Goal: Find specific page/section: Find specific page/section

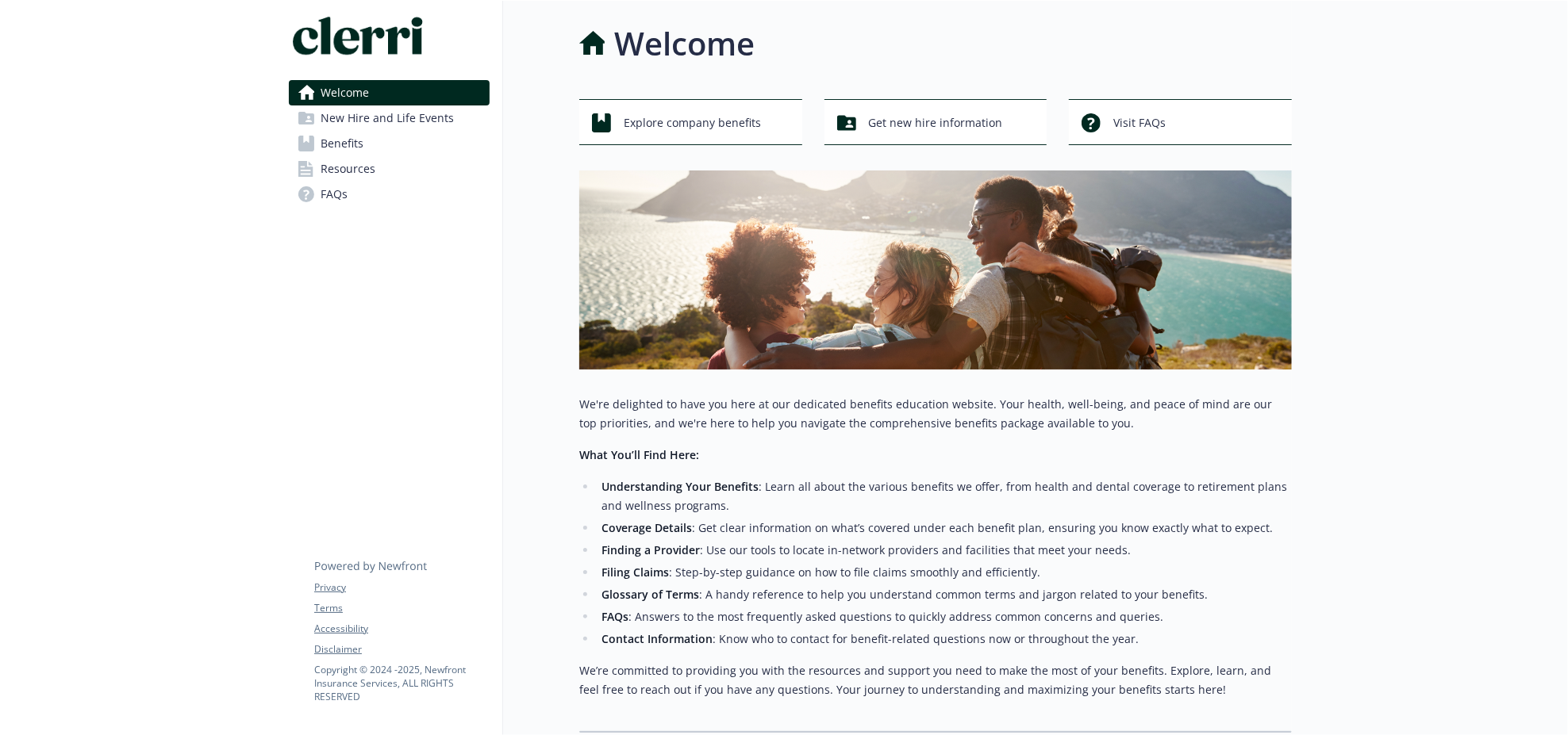
click at [343, 135] on span "Benefits" at bounding box center [343, 143] width 43 height 26
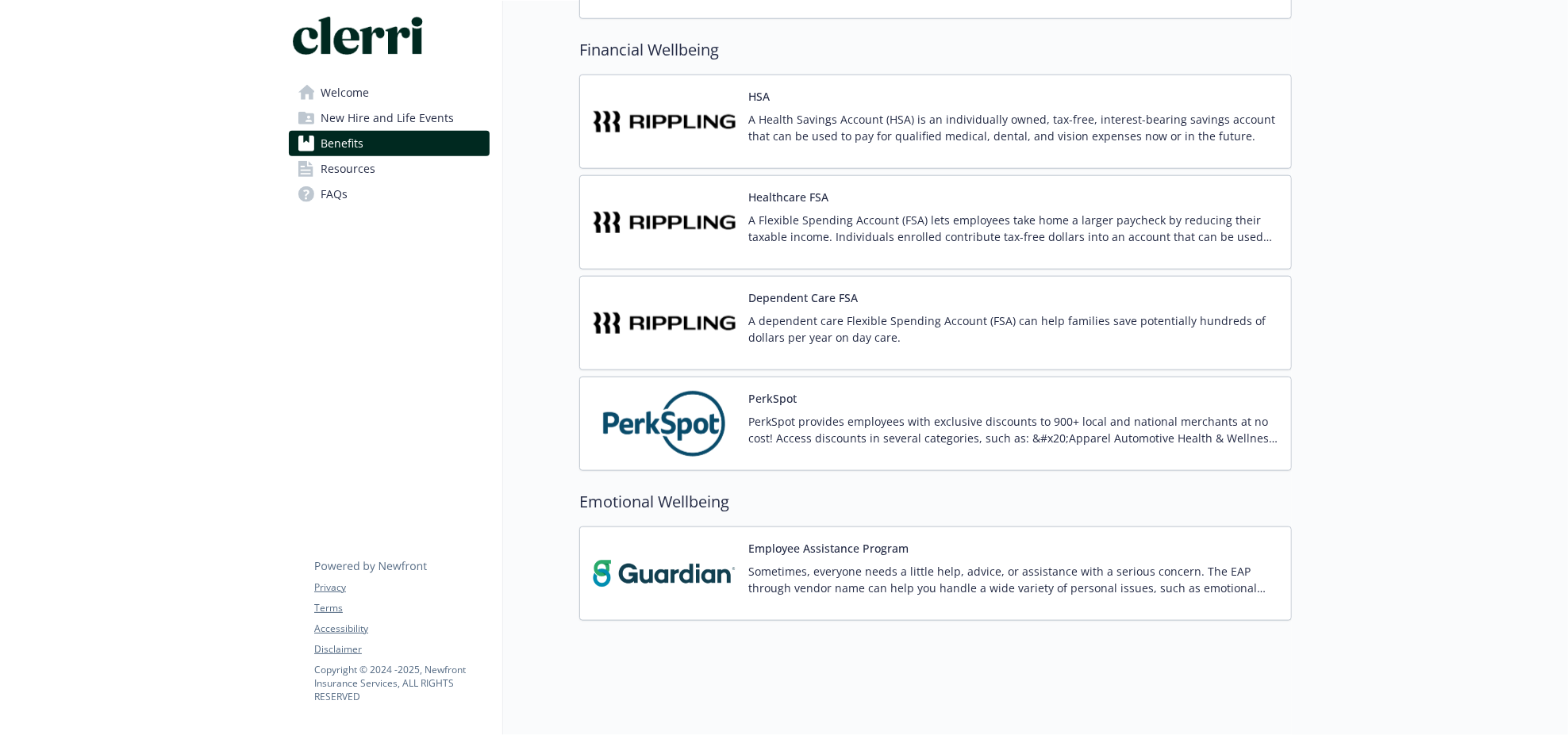
scroll to position [1266, 0]
click at [385, 181] on link "Resources" at bounding box center [389, 169] width 201 height 26
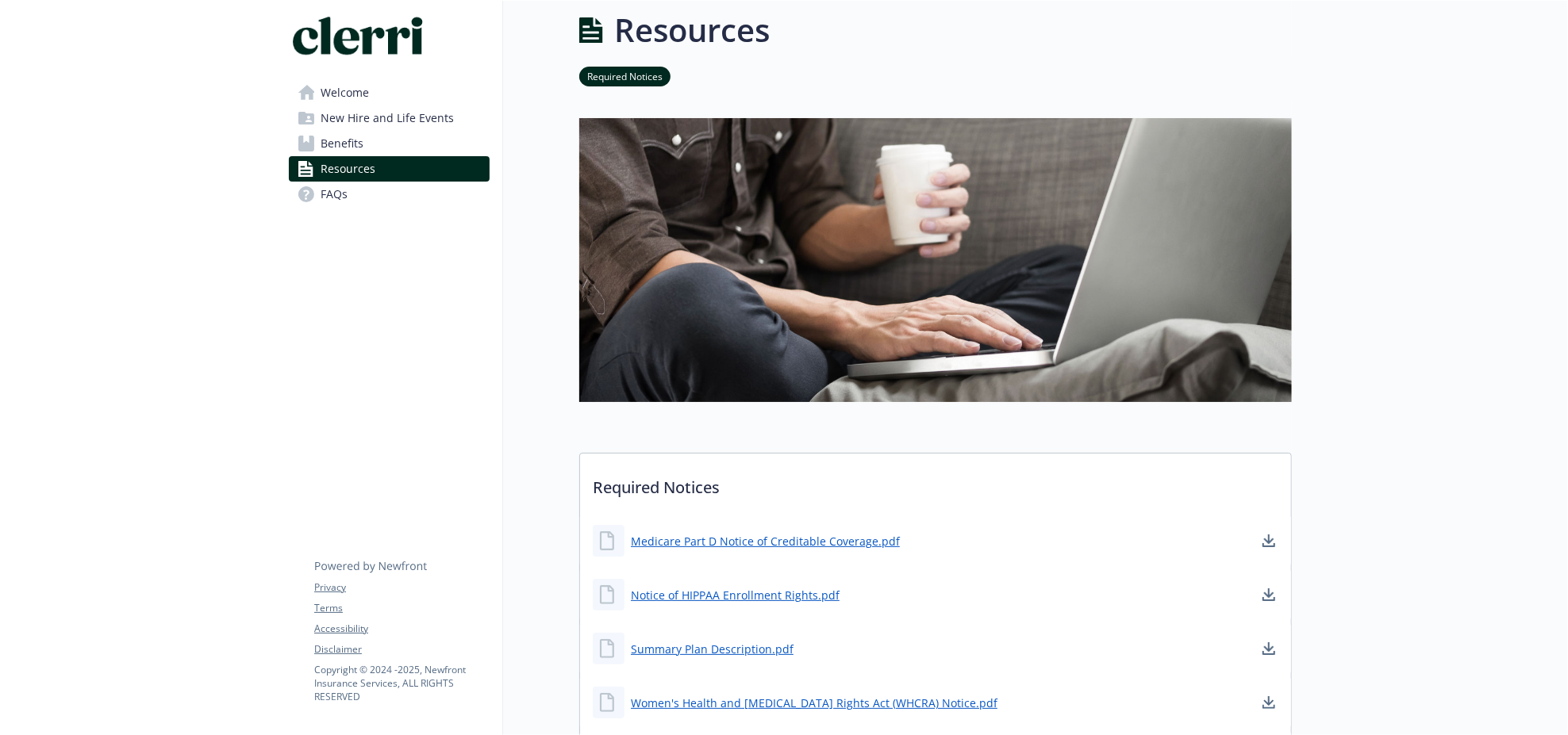
scroll to position [239, 0]
